Goal: Task Accomplishment & Management: Complete application form

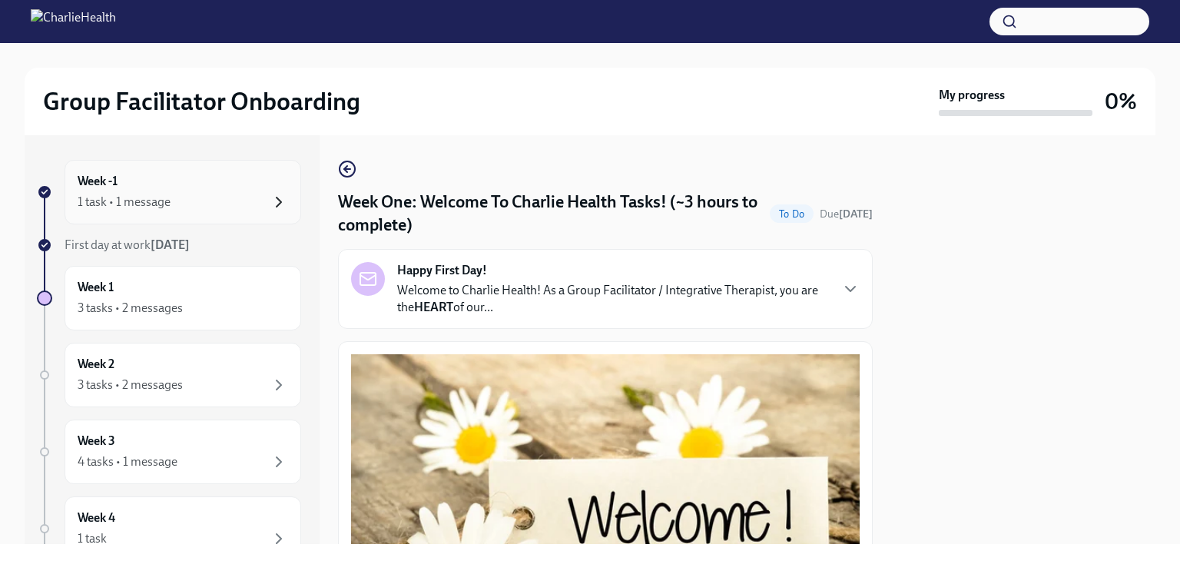
click at [273, 202] on icon "button" at bounding box center [279, 202] width 18 height 18
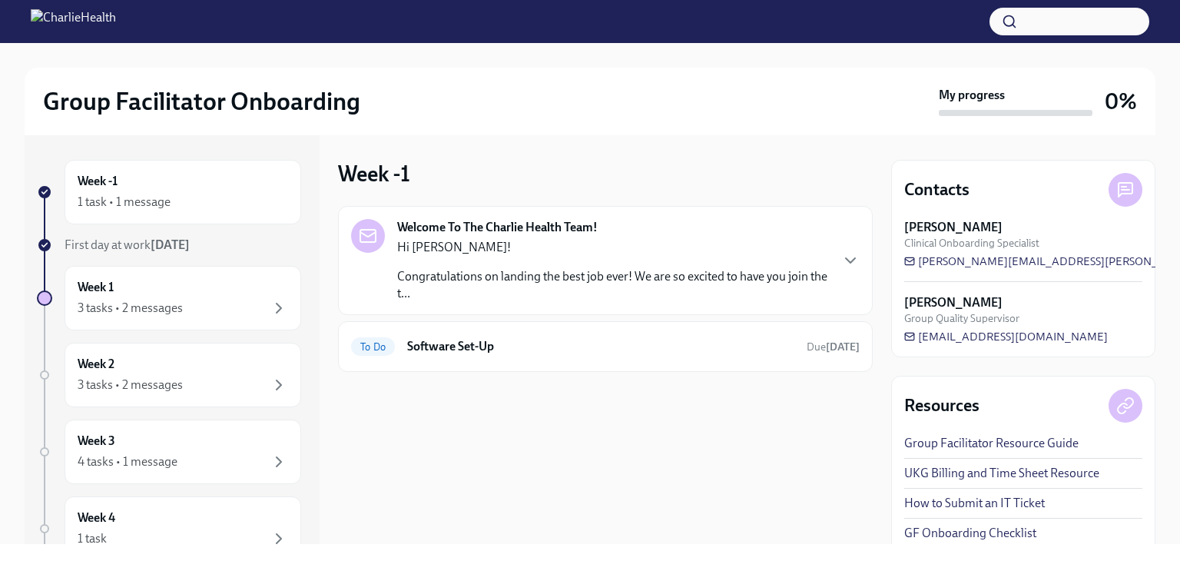
click at [273, 202] on icon "button" at bounding box center [279, 202] width 18 height 18
click at [200, 244] on div "First day at work Sep 2nd" at bounding box center [183, 245] width 237 height 17
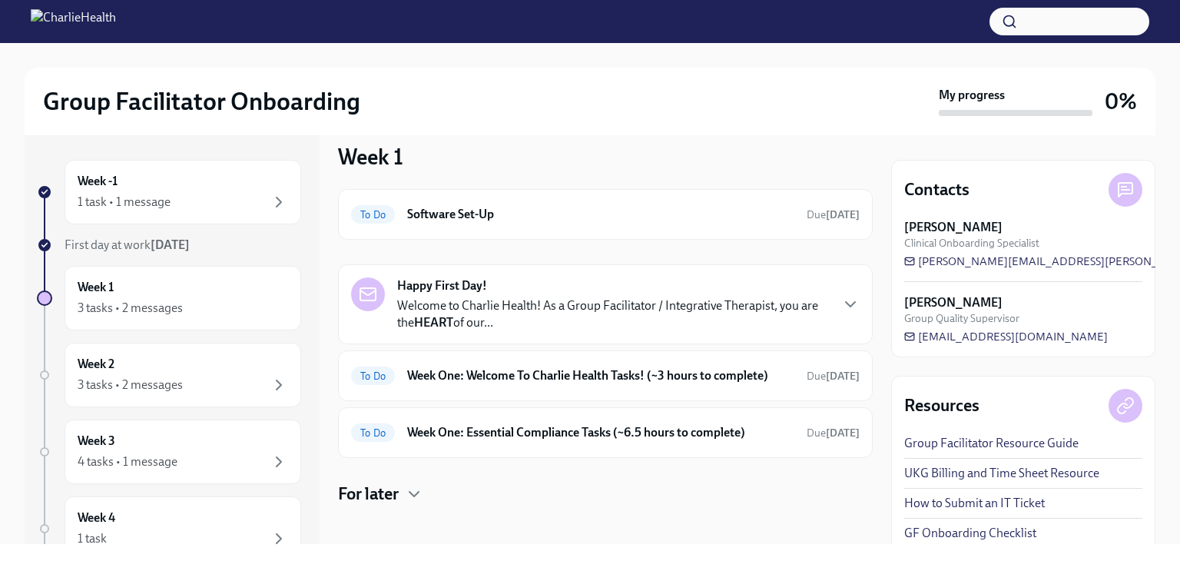
scroll to position [26, 0]
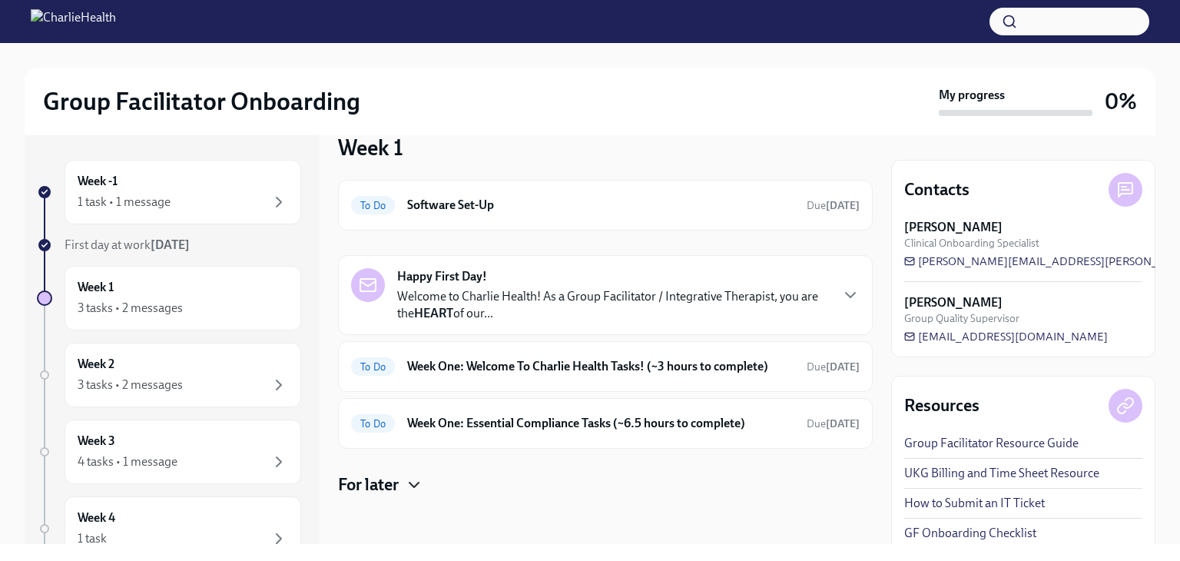
click at [416, 483] on icon "button" at bounding box center [414, 485] width 18 height 18
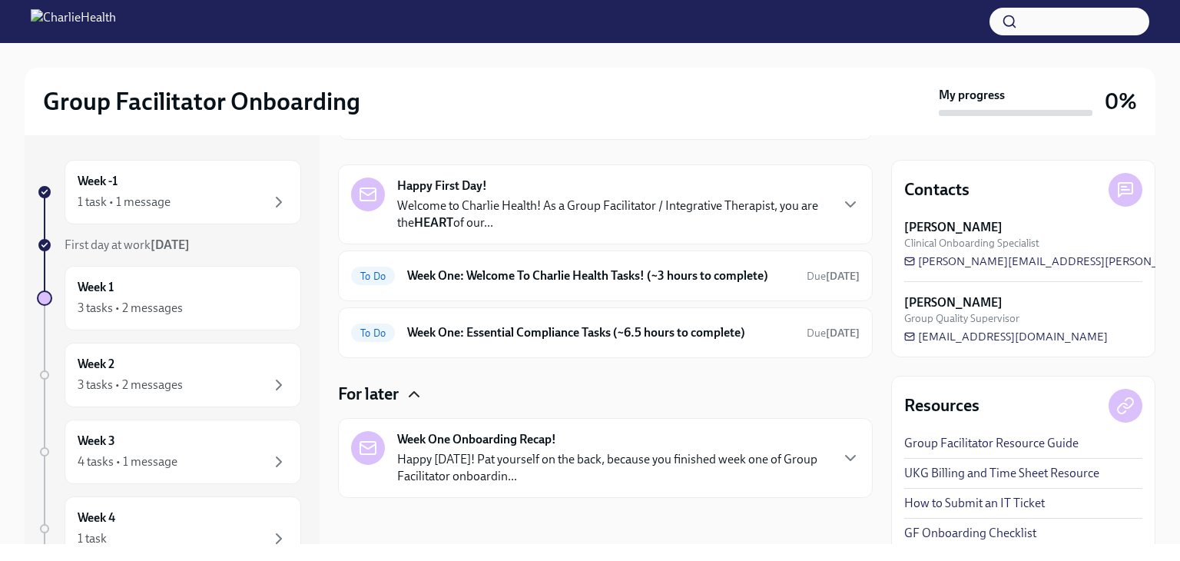
scroll to position [118, 0]
click at [841, 462] on icon "button" at bounding box center [850, 456] width 18 height 18
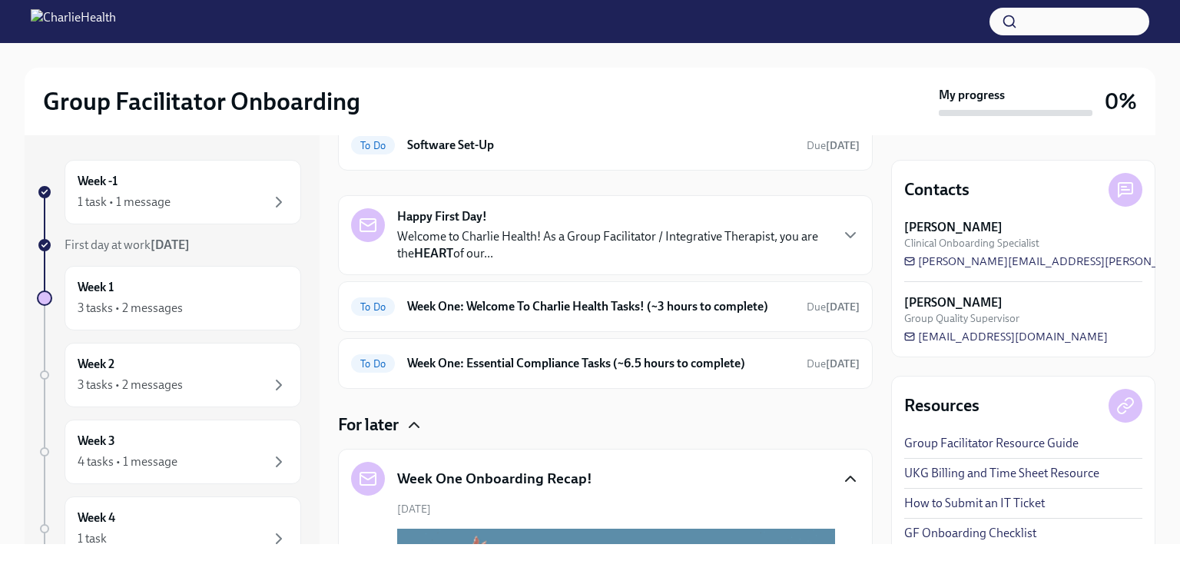
scroll to position [0, 0]
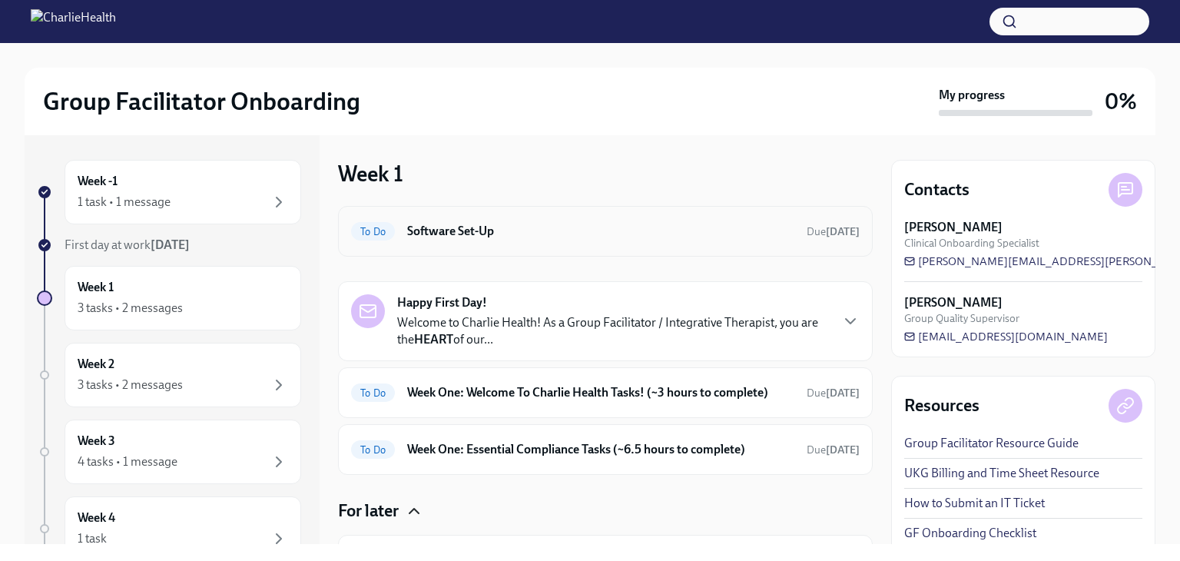
click at [667, 237] on h6 "Software Set-Up" at bounding box center [600, 231] width 387 height 17
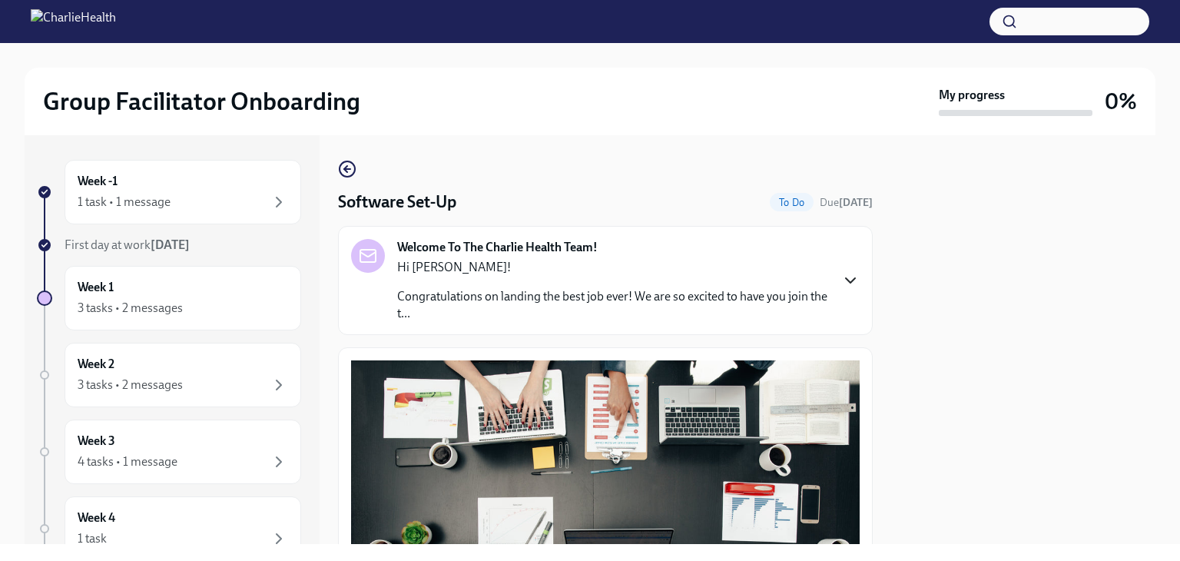
click at [841, 279] on icon "button" at bounding box center [850, 280] width 18 height 18
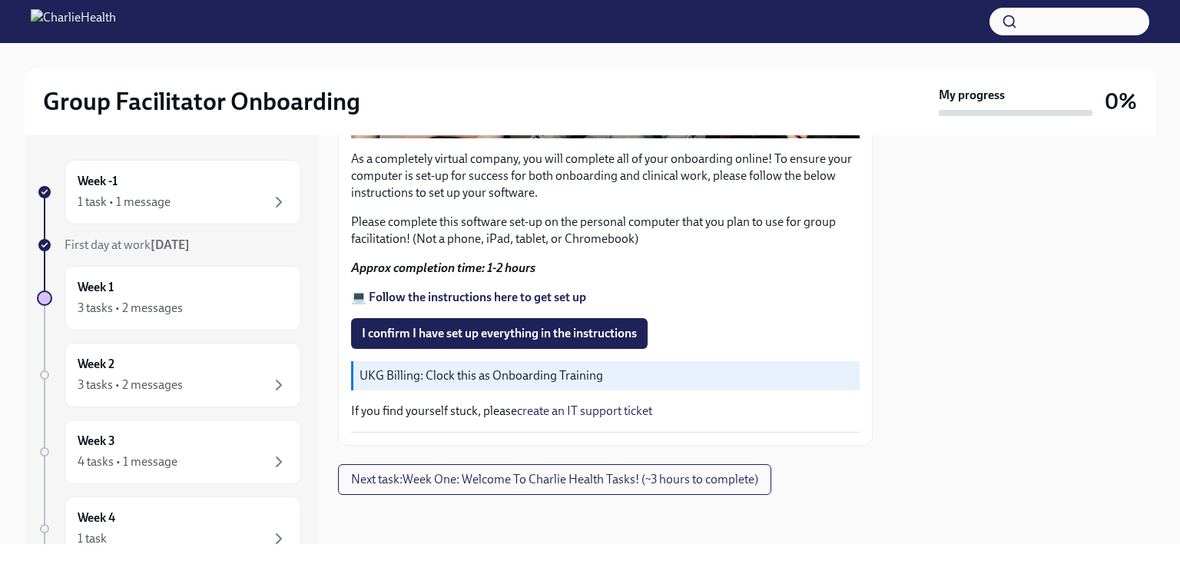
scroll to position [1236, 0]
click at [443, 341] on span "I confirm I have set up everything in the instructions" at bounding box center [499, 333] width 275 height 15
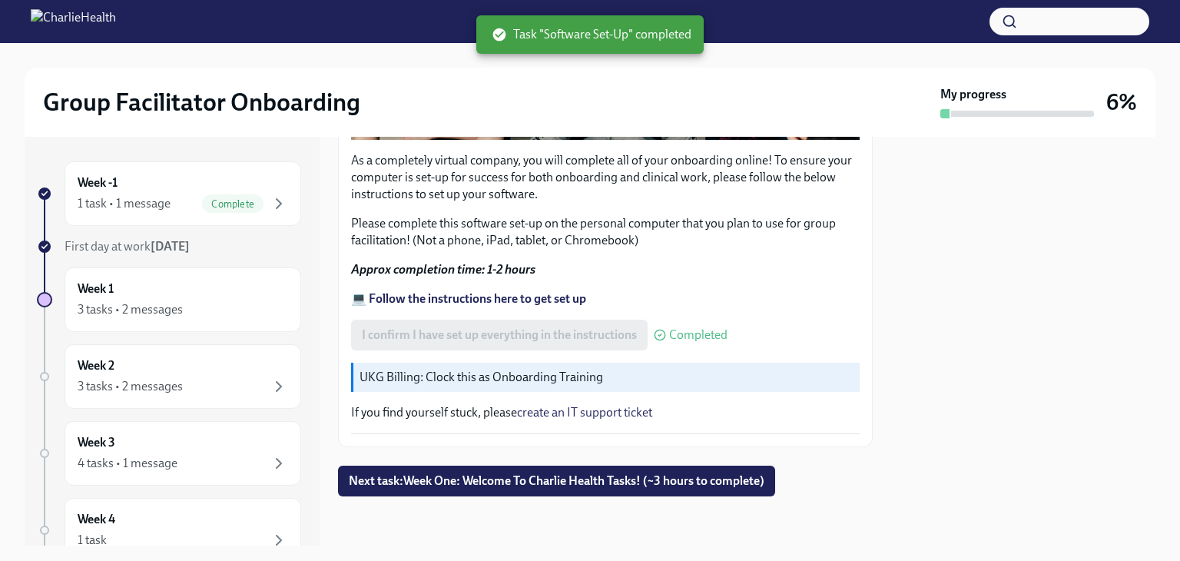
scroll to position [1309, 0]
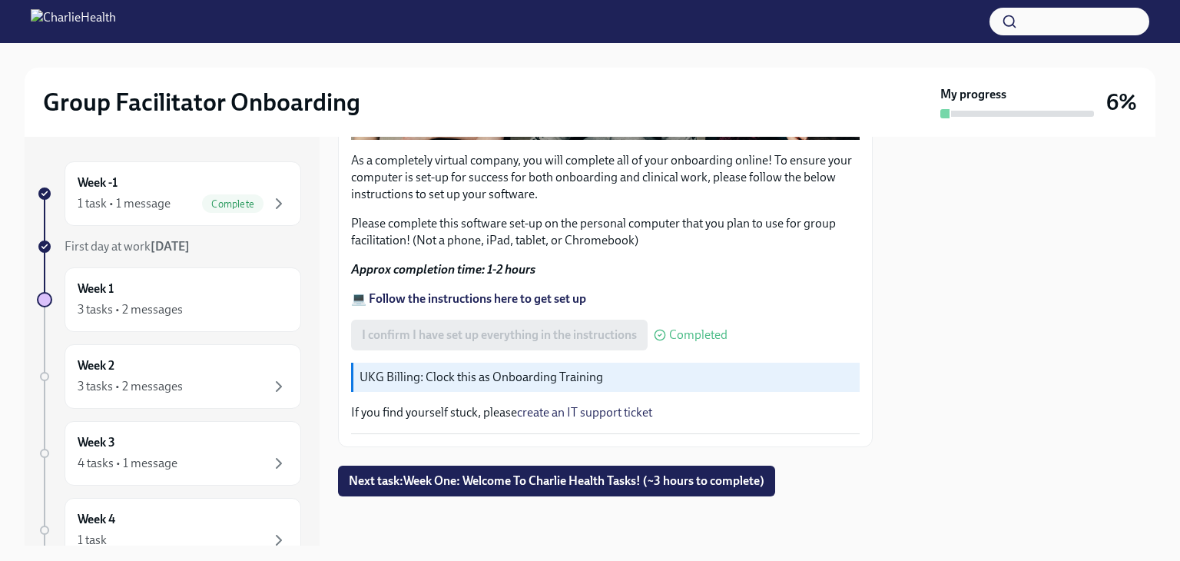
click at [159, 247] on strong "[DATE]" at bounding box center [170, 246] width 39 height 15
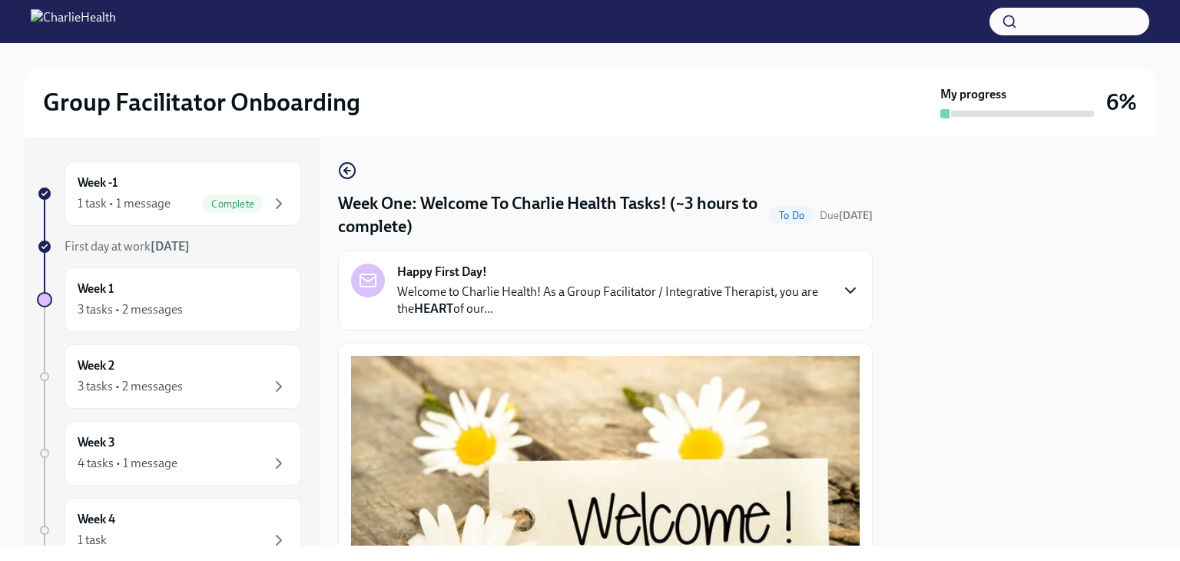
click at [846, 290] on icon "button" at bounding box center [850, 290] width 9 height 5
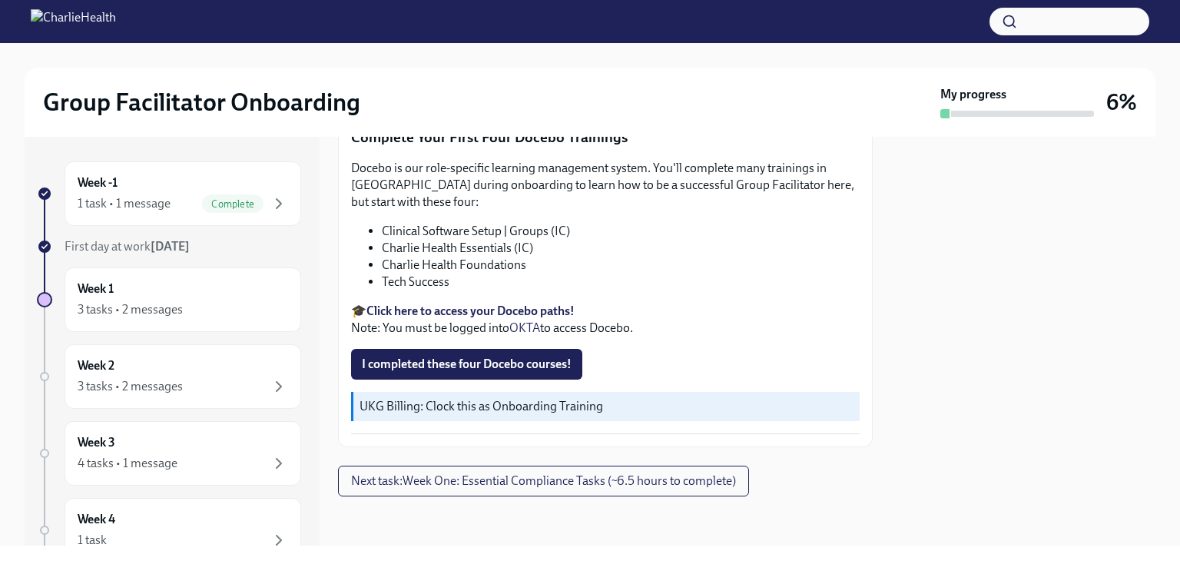
scroll to position [2704, 0]
